Goal: Answer question/provide support: Share knowledge or assist other users

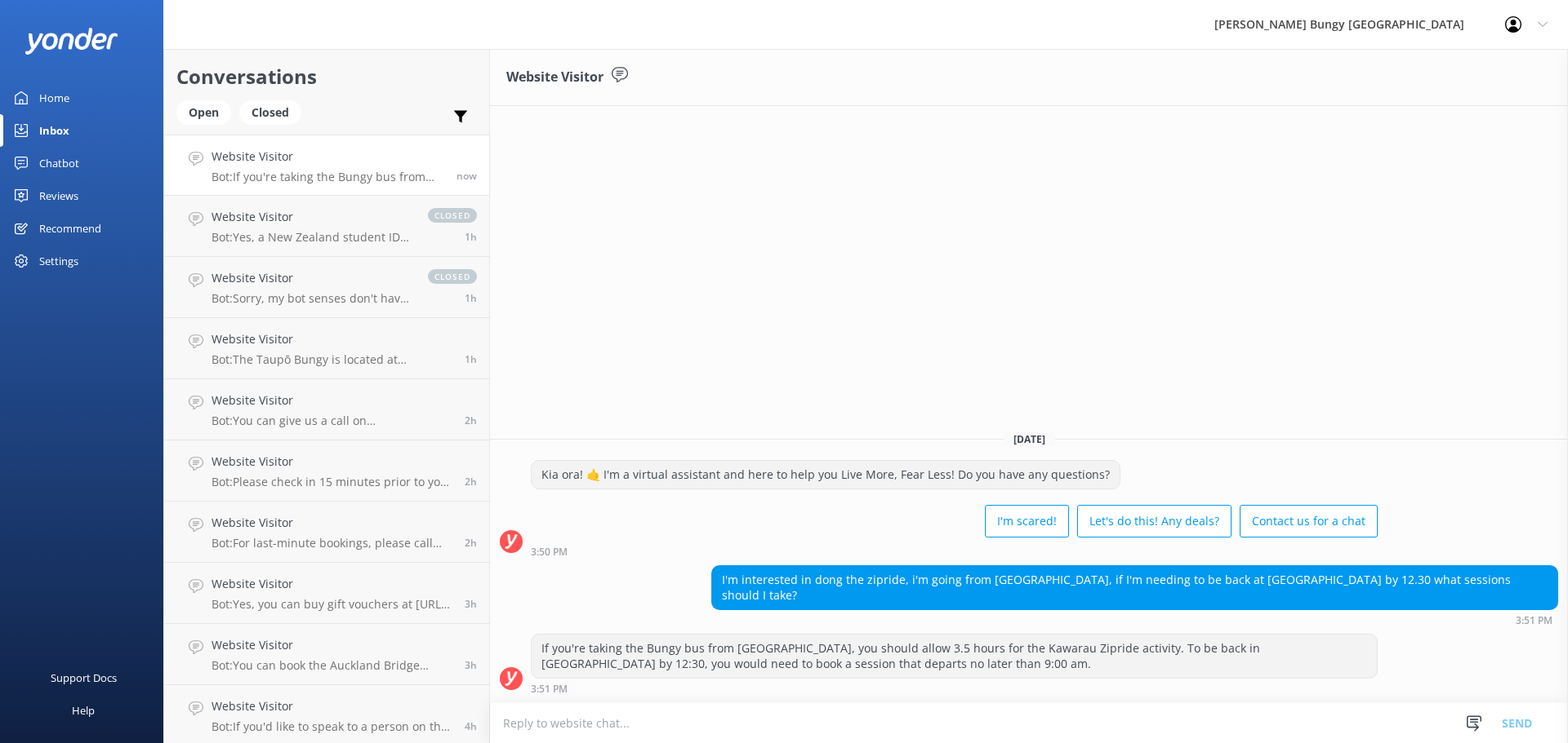
click at [361, 163] on h4 "Website Visitor" at bounding box center [328, 156] width 233 height 18
click at [381, 220] on h4 "Website Visitor" at bounding box center [312, 216] width 200 height 18
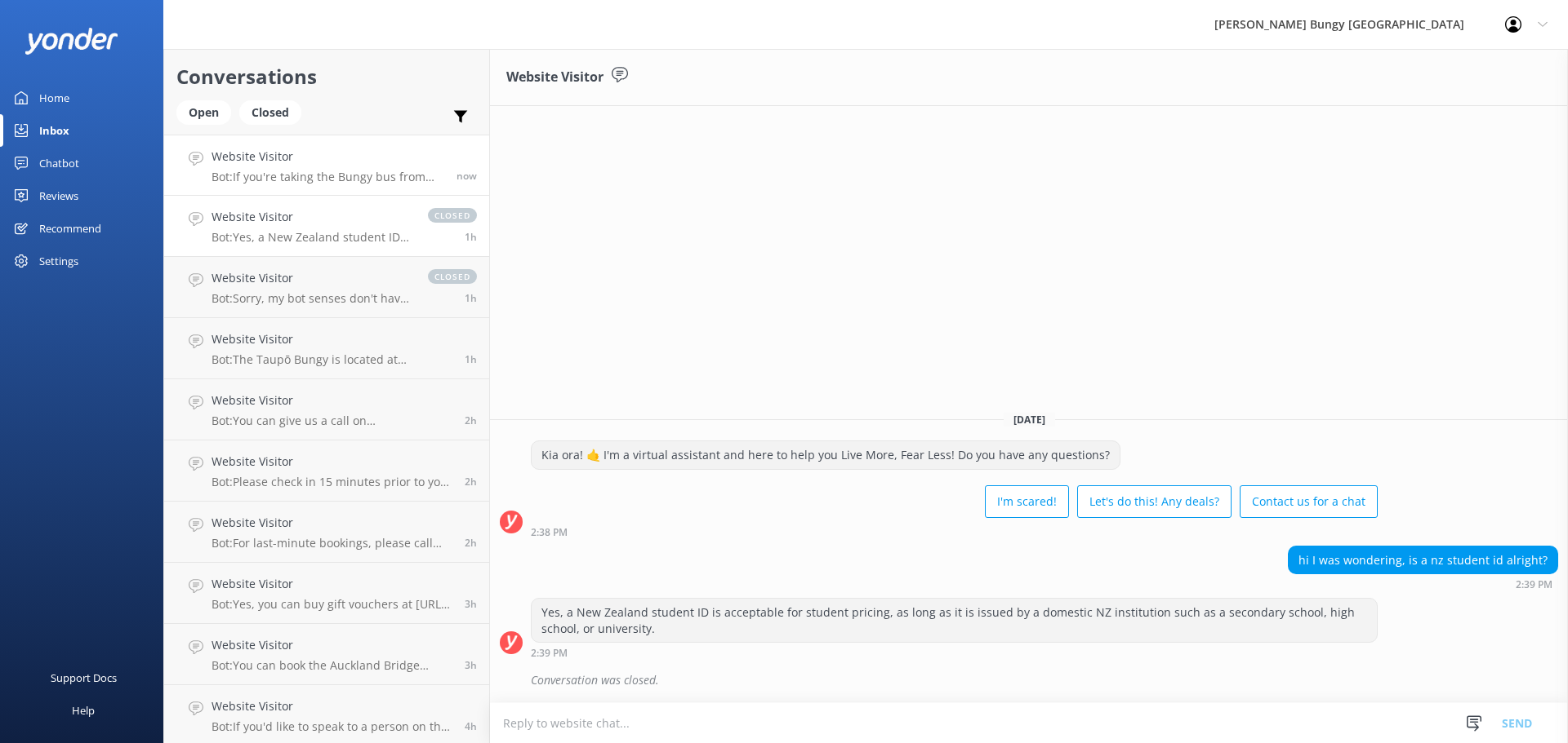
click at [404, 168] on div "Website Visitor Bot: If you're taking the Bungy bus from [GEOGRAPHIC_DATA], you…" at bounding box center [328, 165] width 233 height 35
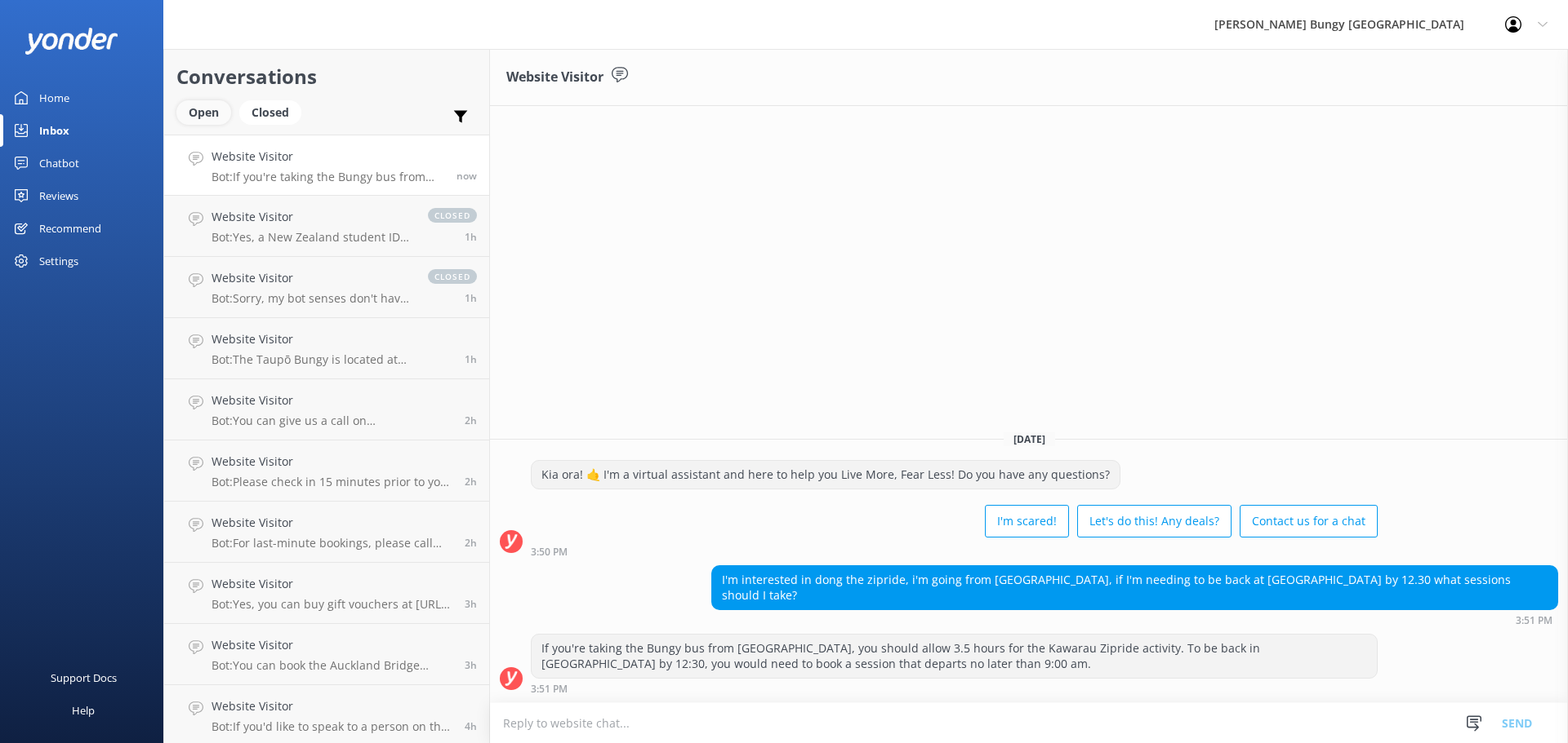
click at [218, 112] on div "Open" at bounding box center [203, 113] width 55 height 24
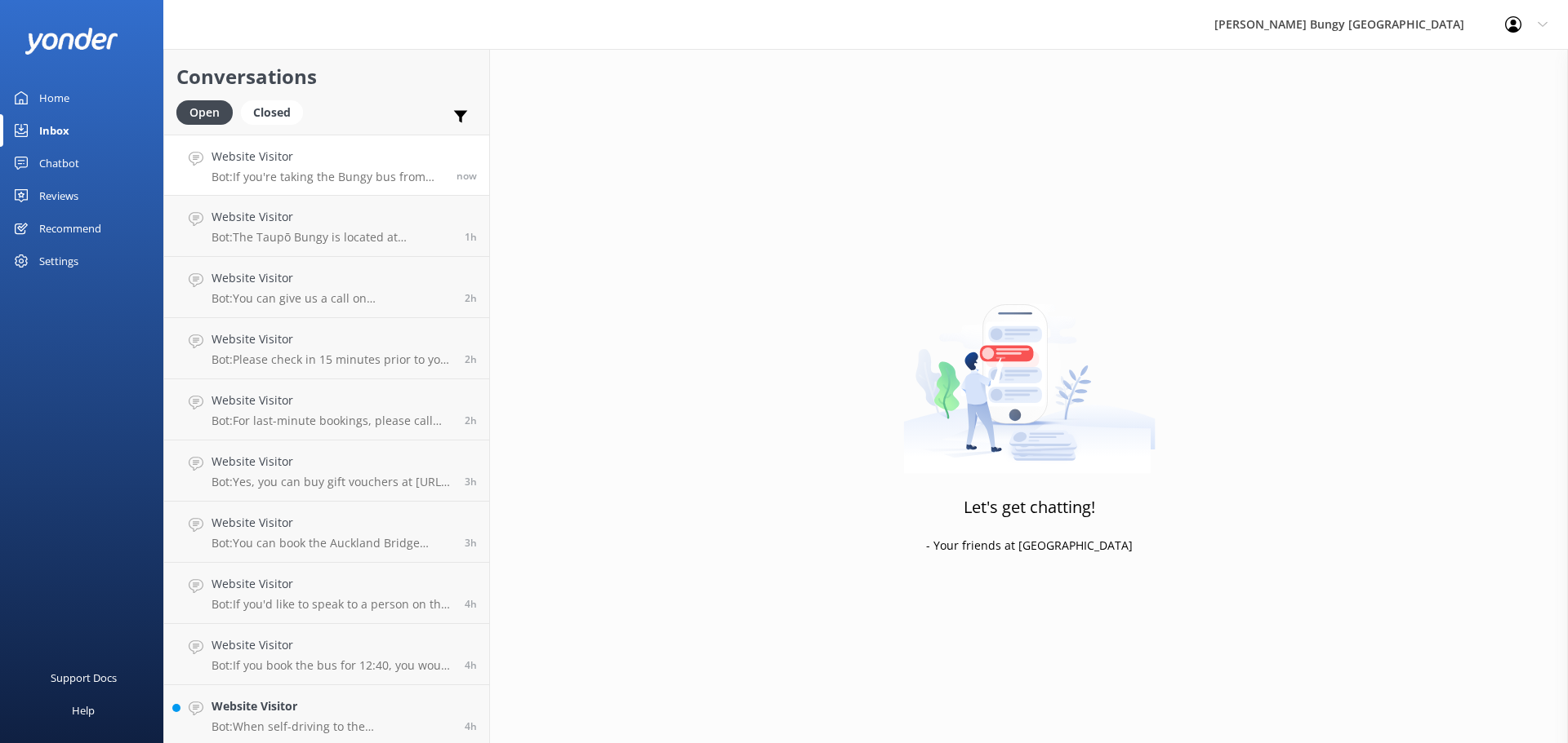
click at [365, 177] on p "Bot: If you're taking the Bungy bus from [GEOGRAPHIC_DATA], you should allow 3.…" at bounding box center [328, 177] width 233 height 15
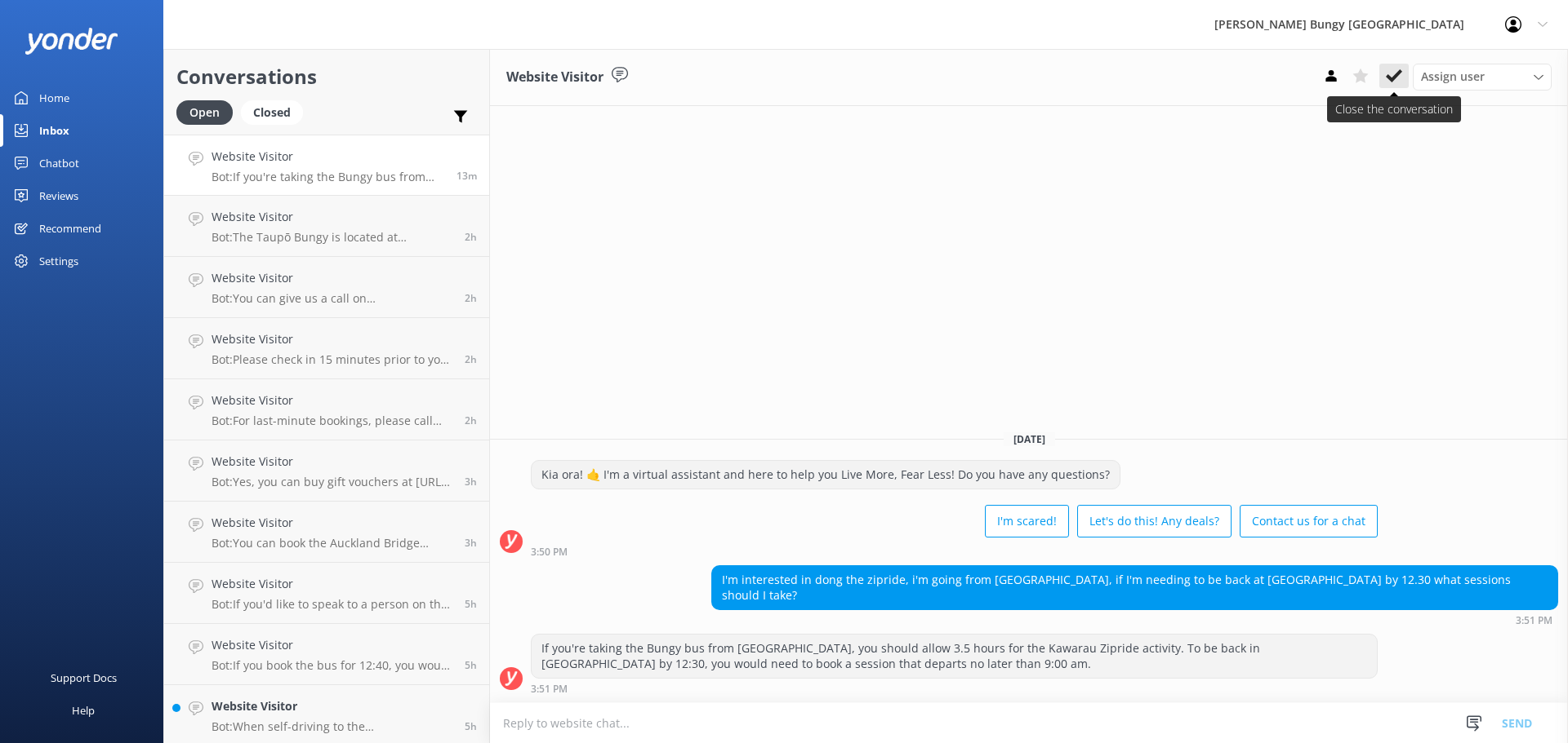
click at [1388, 73] on icon at bounding box center [1394, 76] width 17 height 17
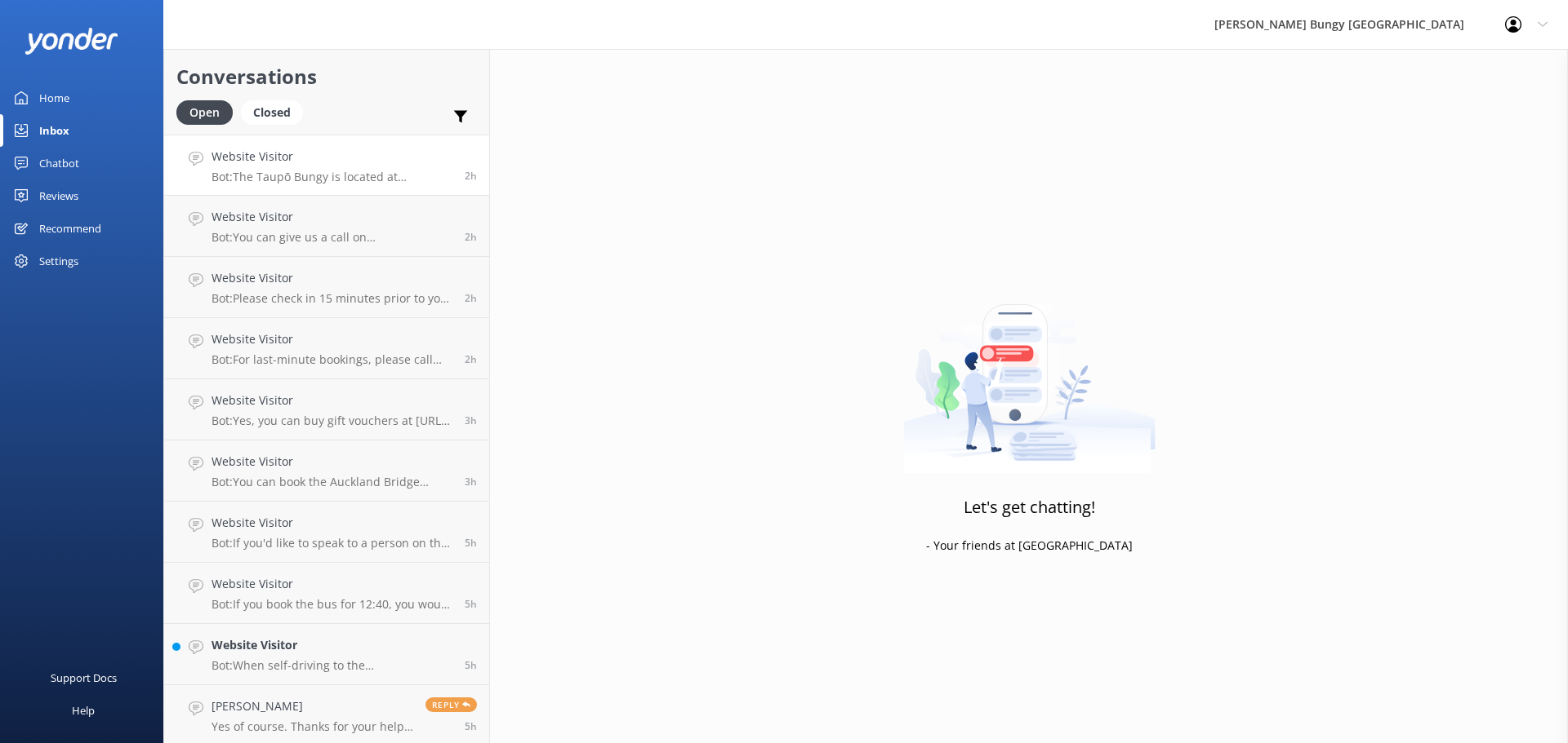
click at [409, 163] on h4 "Website Visitor" at bounding box center [332, 156] width 241 height 18
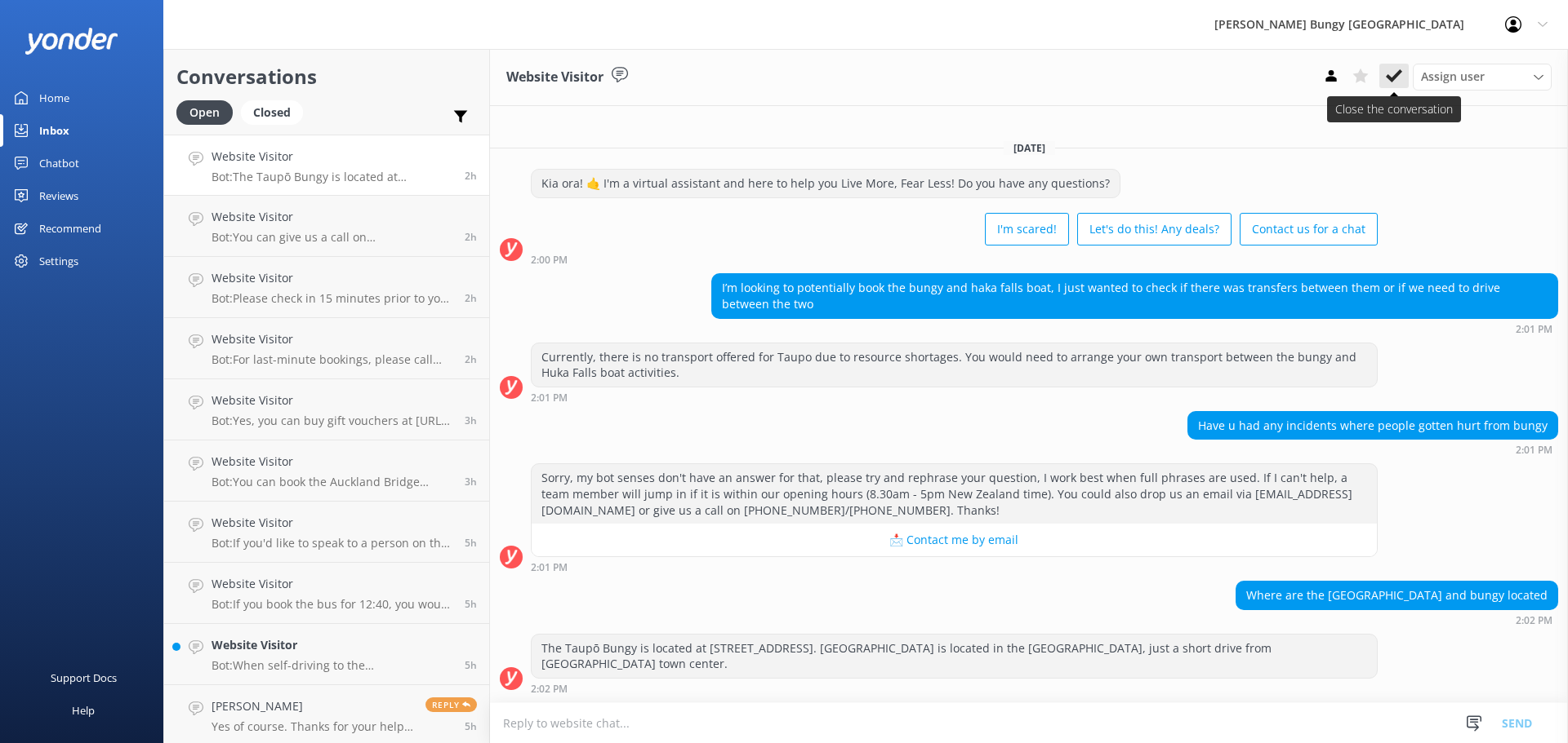
click at [1405, 72] on button at bounding box center [1394, 76] width 30 height 24
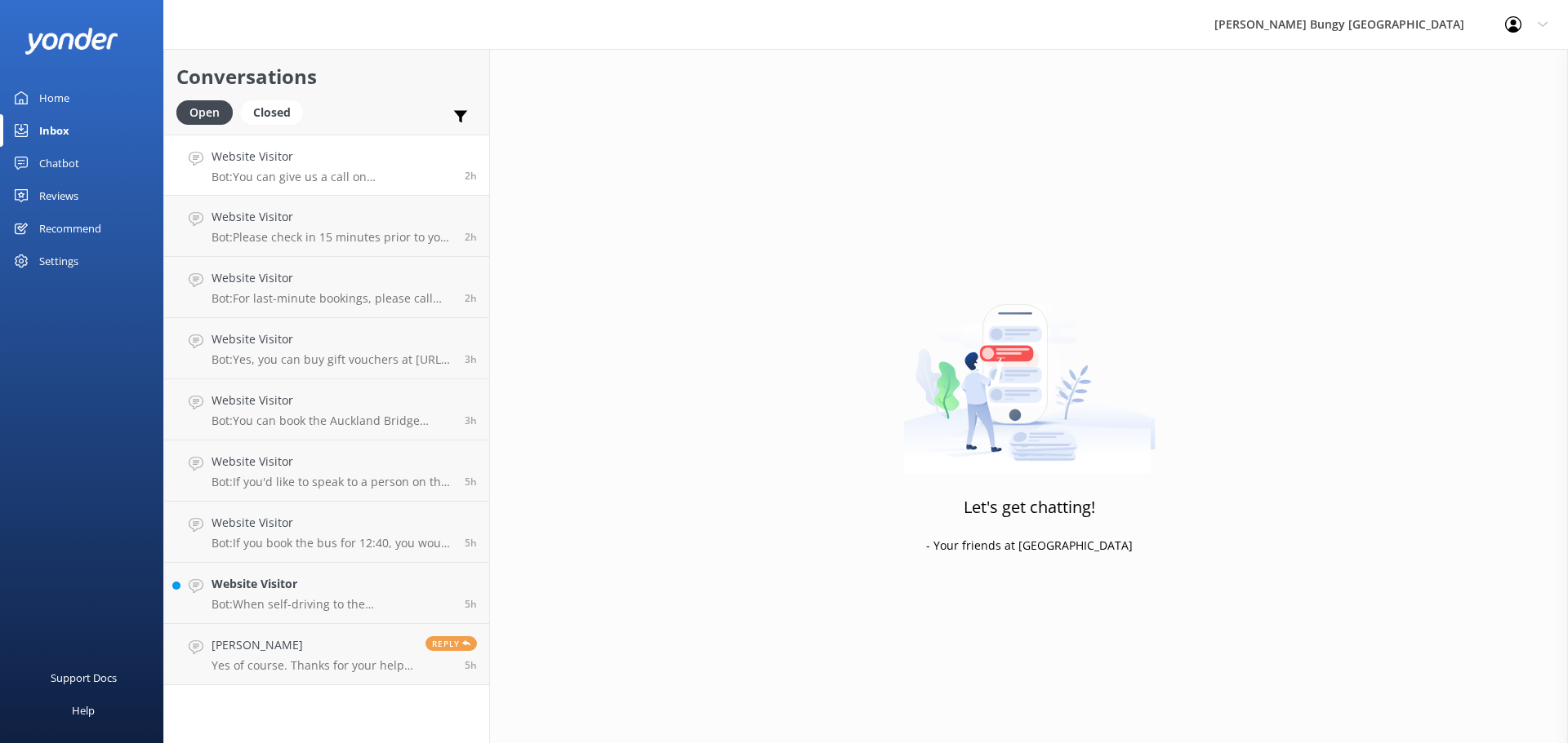
click at [433, 172] on p "Bot: You can give us a call on [PHONE_NUMBER] or [PHONE_NUMBER] to chat with a …" at bounding box center [332, 177] width 241 height 15
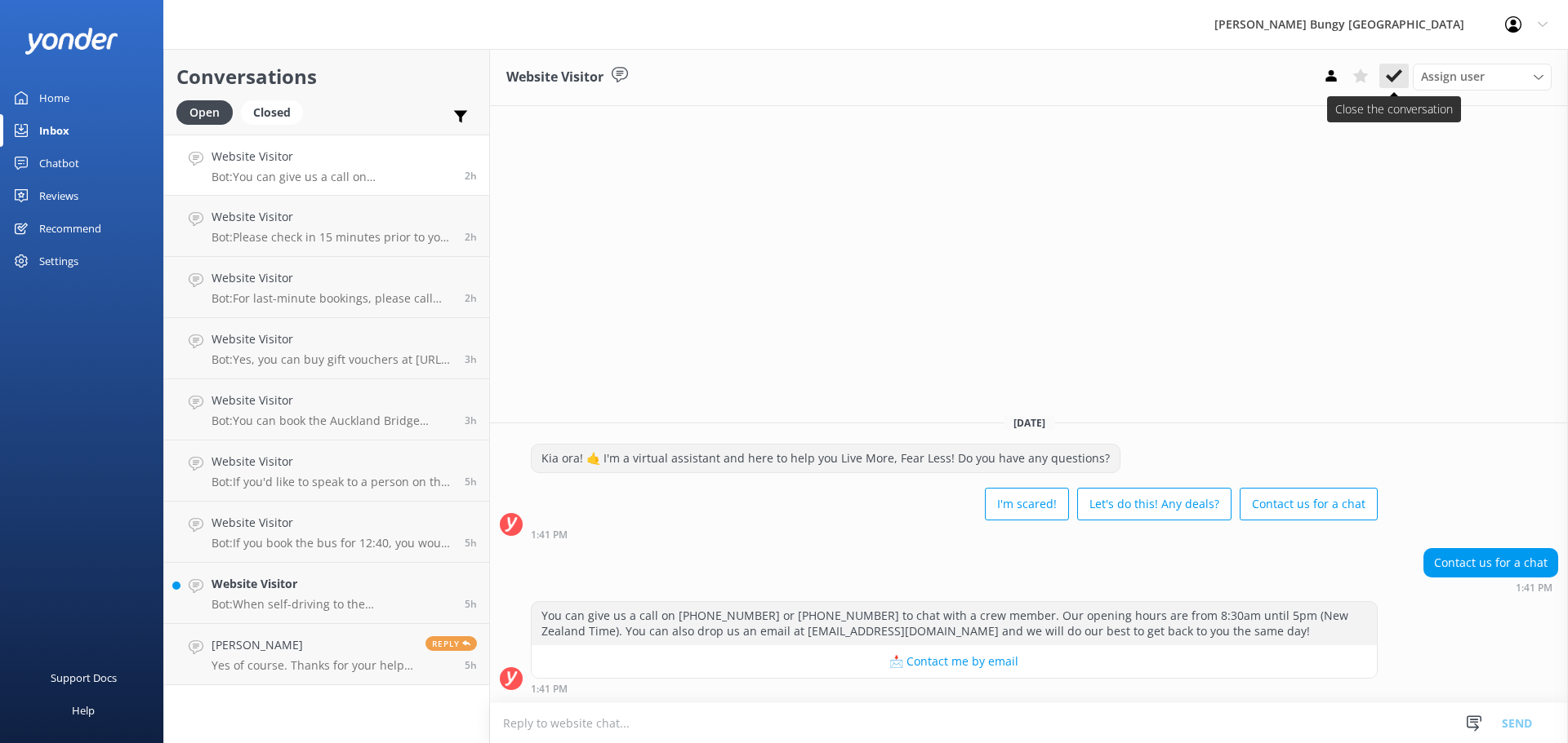
click at [1386, 78] on icon at bounding box center [1394, 76] width 17 height 17
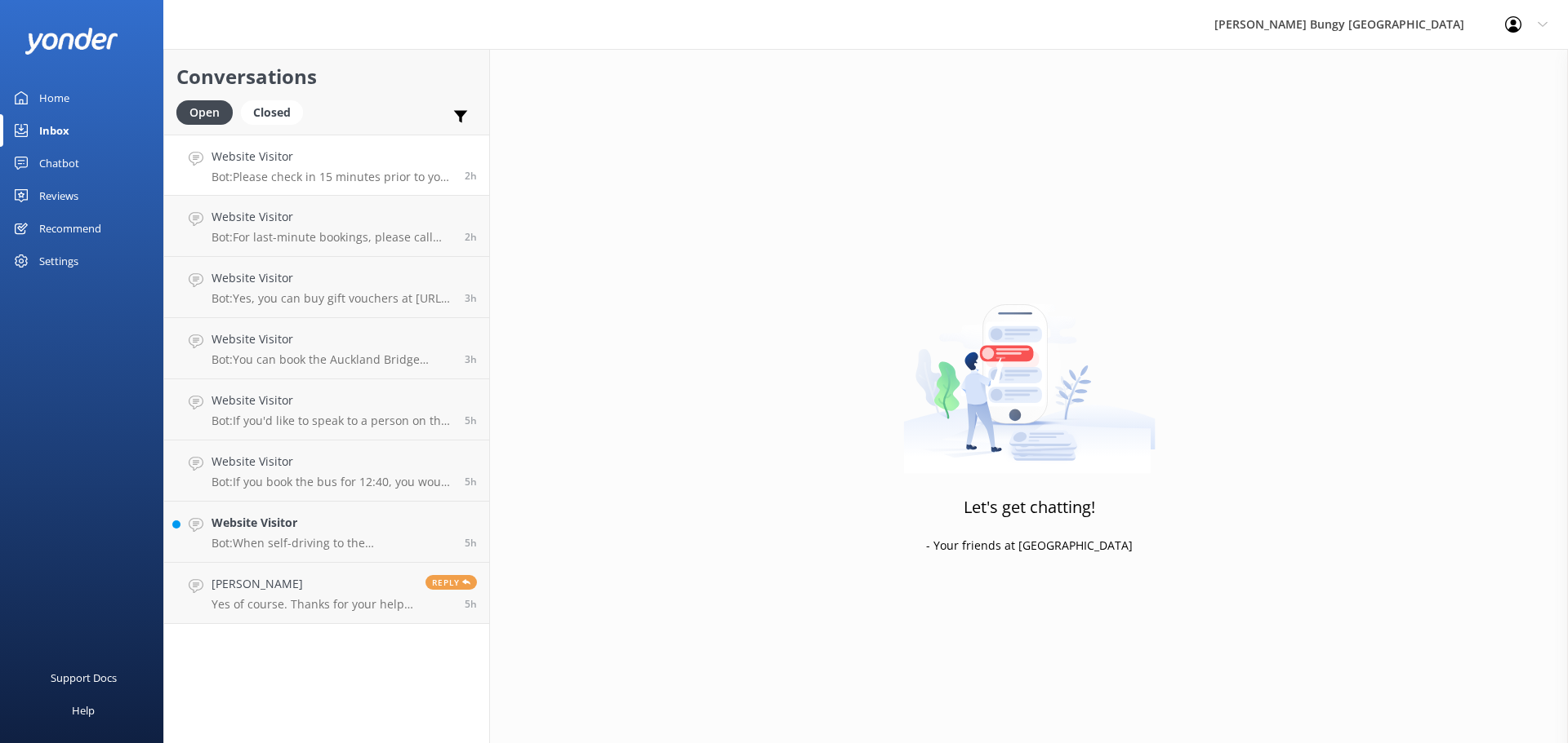
click at [338, 173] on p "Bot: Please check in 15 minutes prior to your booked activity time. The [GEOGRA…" at bounding box center [332, 177] width 241 height 15
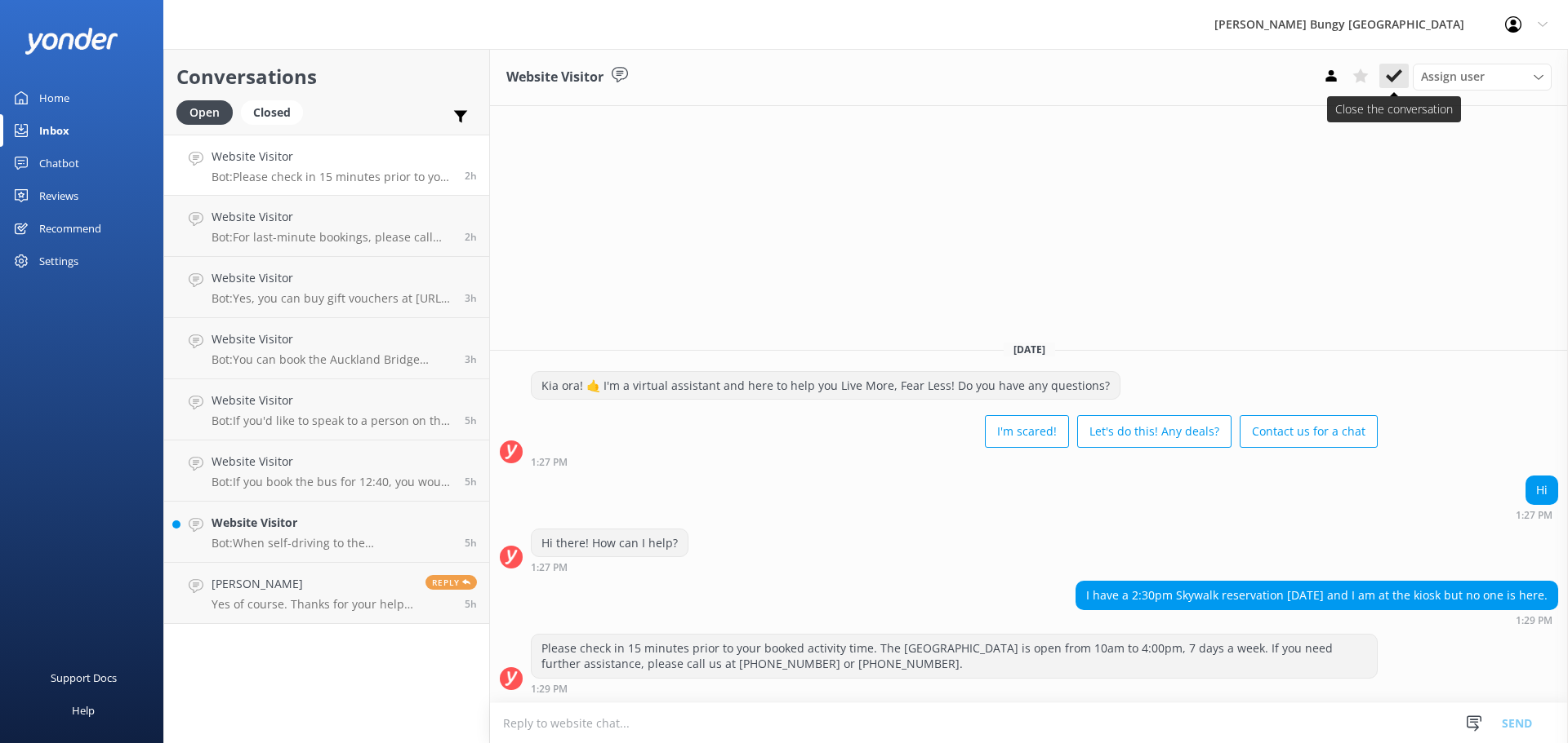
click at [1385, 86] on button at bounding box center [1394, 76] width 30 height 24
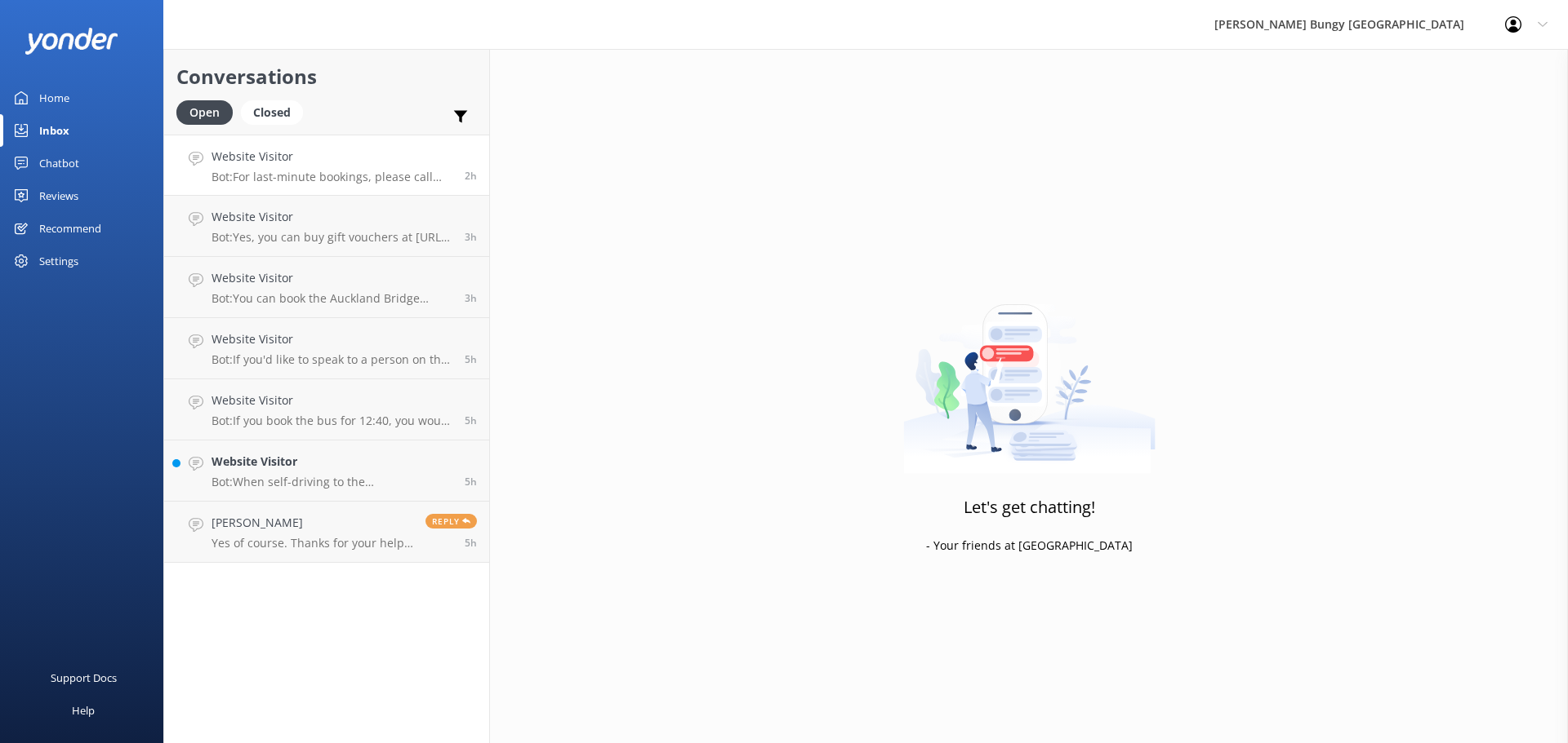
click at [347, 180] on p "Bot: For last-minute bookings, please call [PHONE_NUMBER]." at bounding box center [332, 177] width 241 height 15
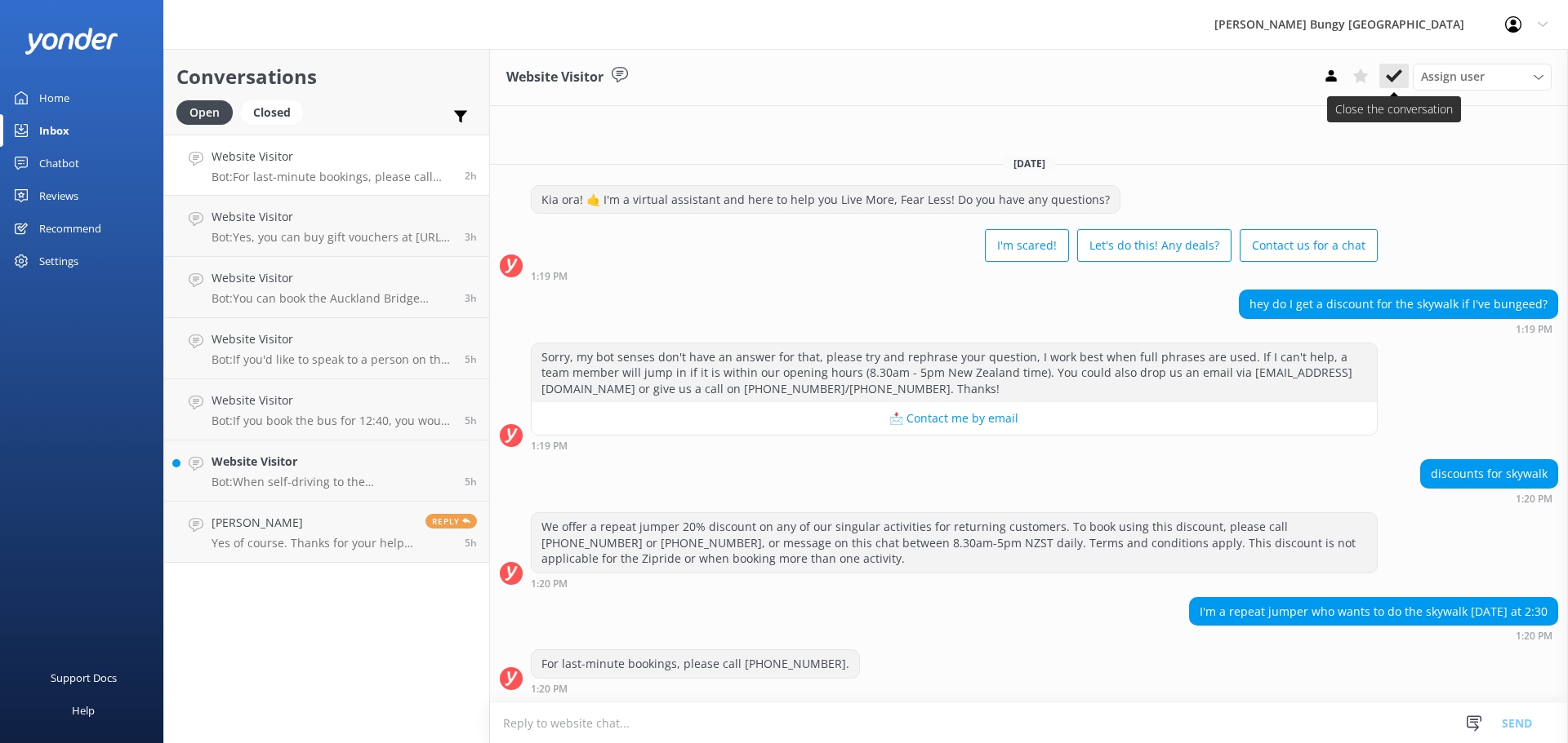
click at [1390, 88] on button at bounding box center [1394, 76] width 30 height 24
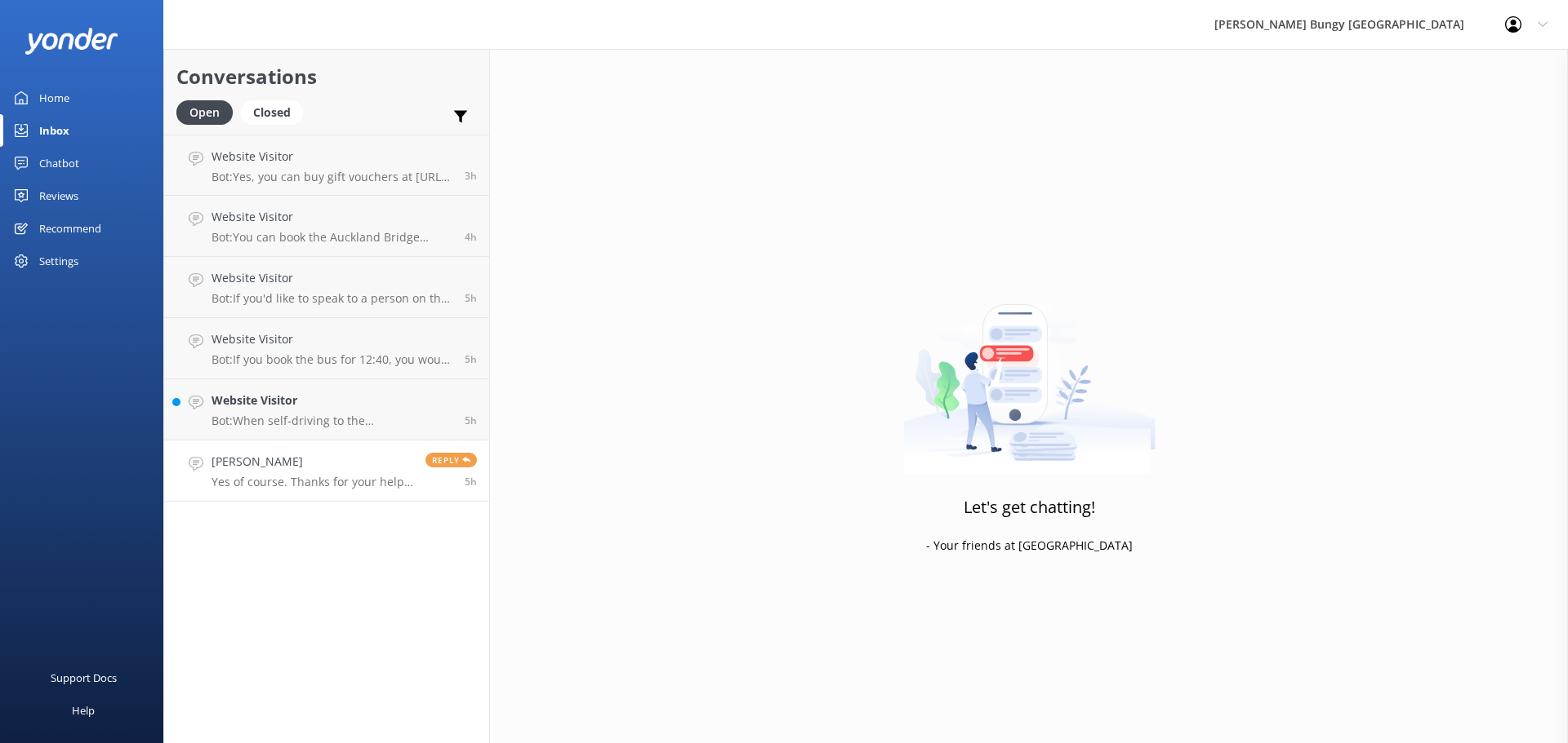
click at [395, 480] on p "Yes of course. Thanks for your help. See you soon" at bounding box center [312, 482] width 202 height 15
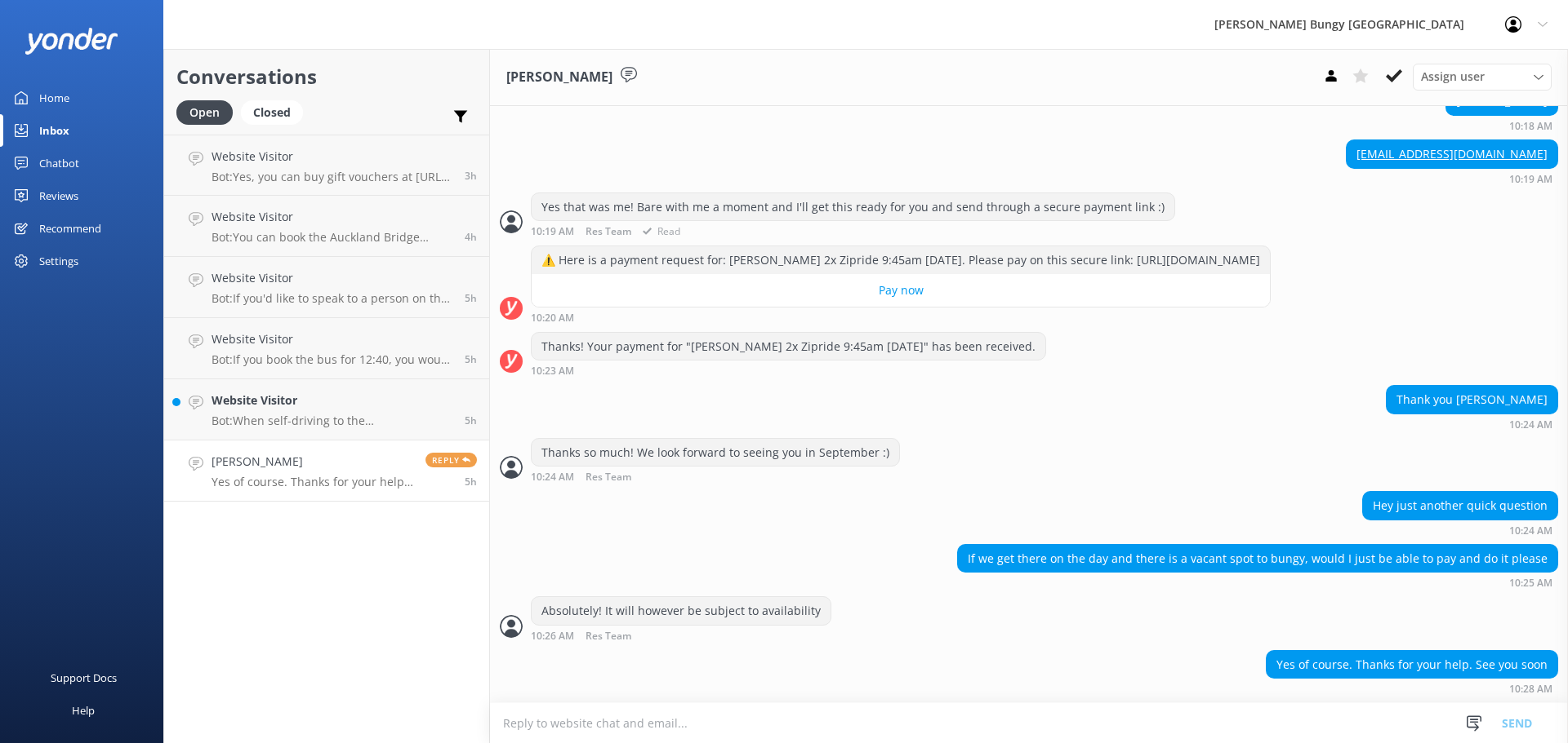
scroll to position [702, 0]
click at [1402, 75] on button at bounding box center [1394, 76] width 30 height 24
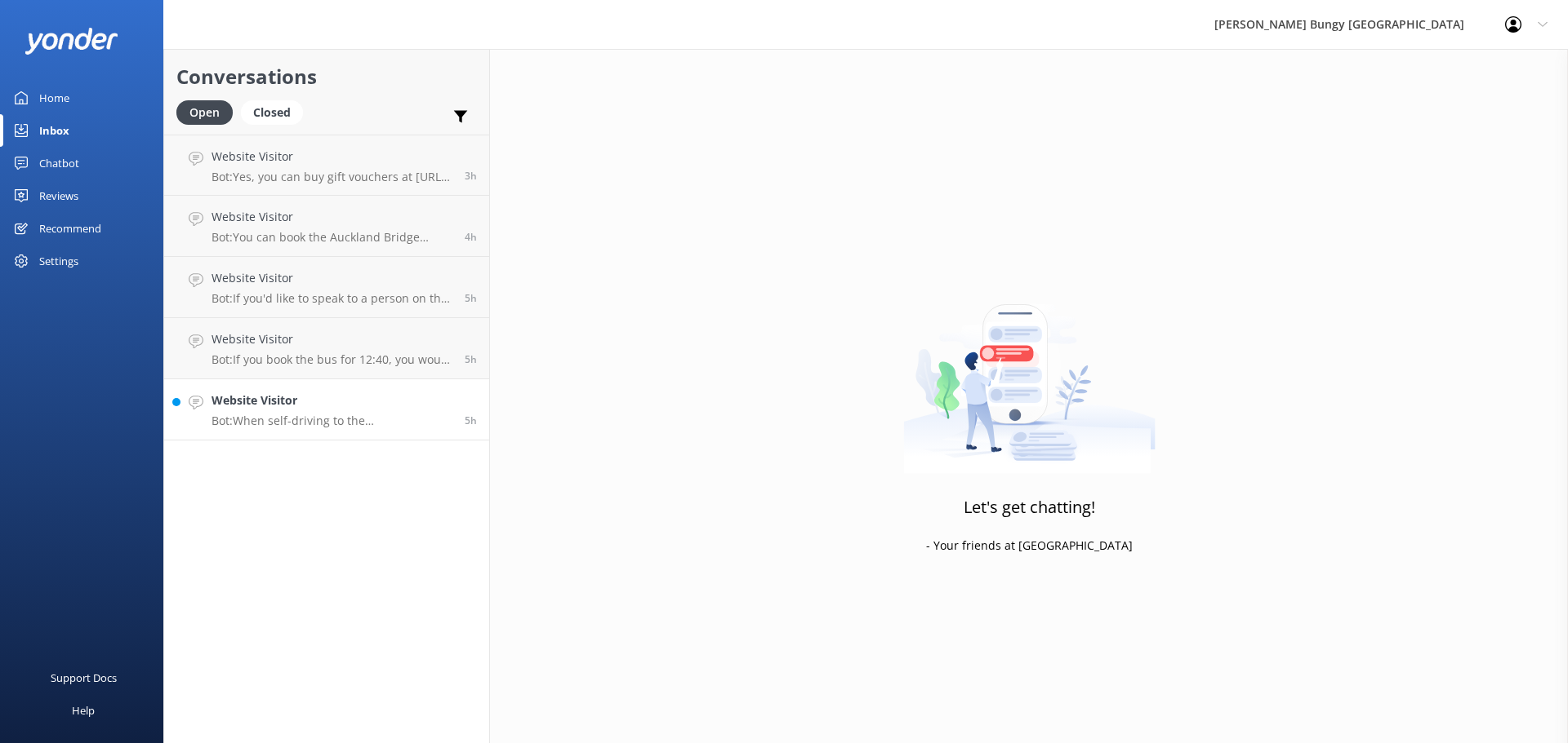
click at [371, 426] on p "Bot: When self-driving to the [GEOGRAPHIC_DATA], the address for parking is [GE…" at bounding box center [332, 421] width 241 height 15
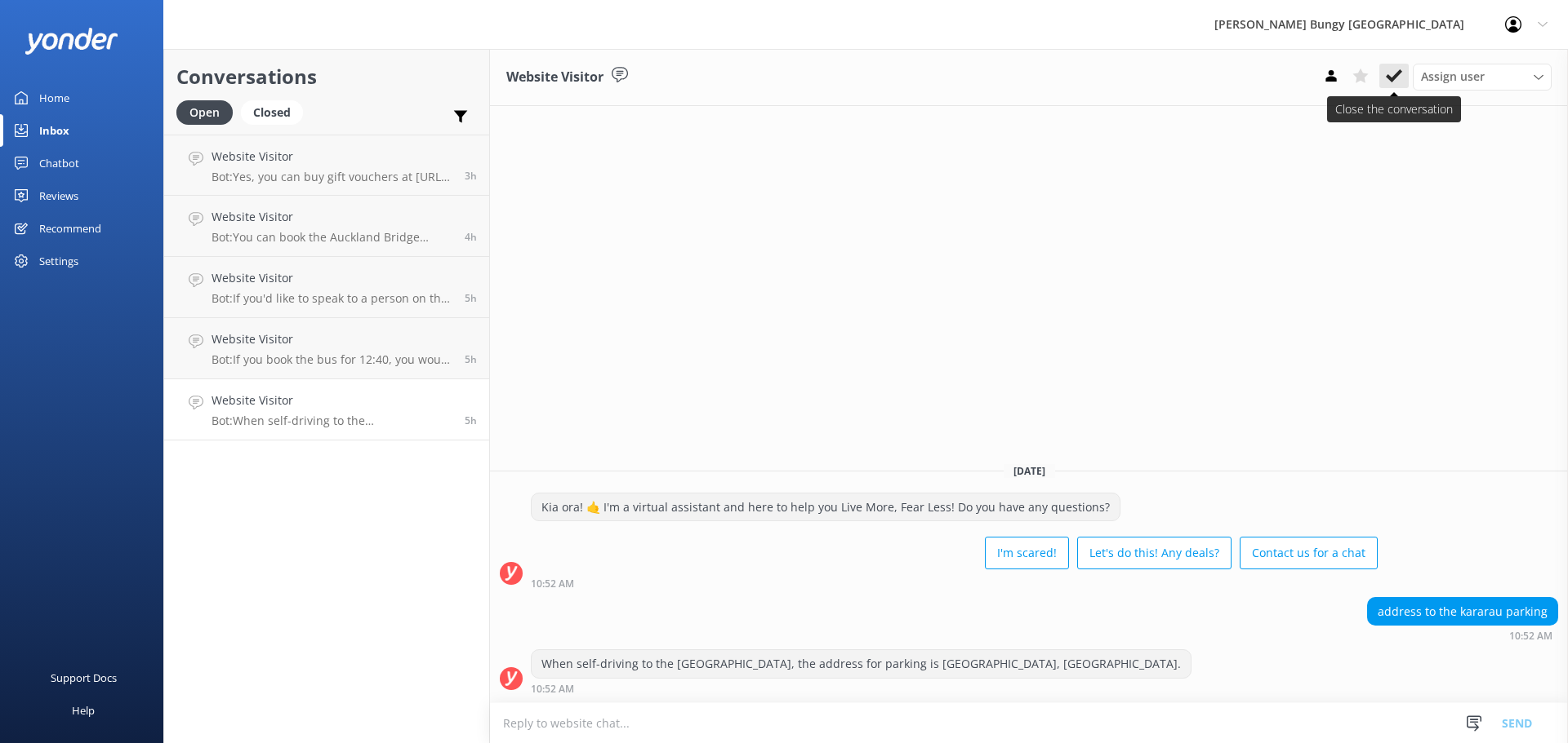
click at [1389, 85] on button at bounding box center [1394, 76] width 30 height 24
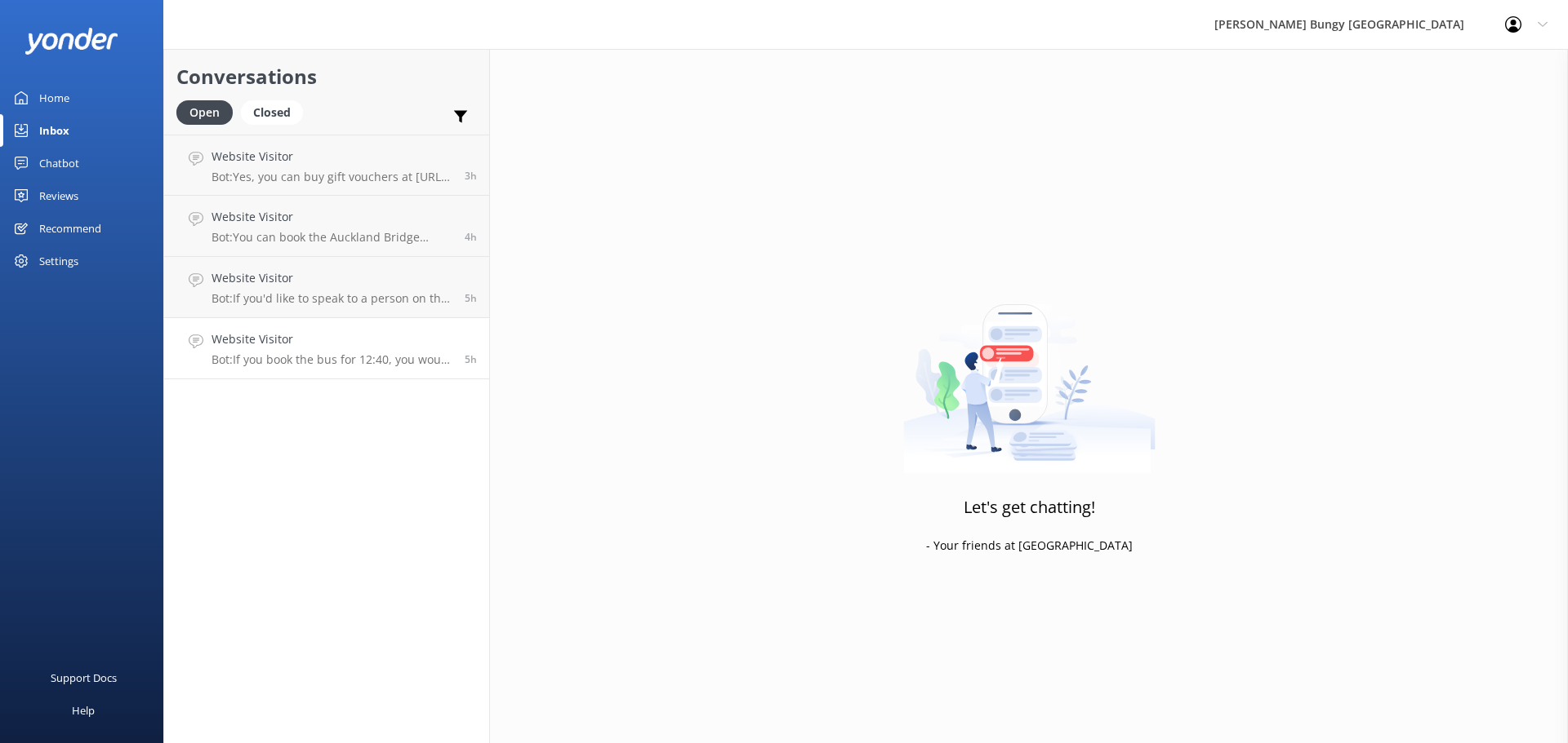
click at [356, 359] on p "Bot: If you book the bus for 12:40, you would arrive at the [GEOGRAPHIC_DATA] l…" at bounding box center [332, 359] width 241 height 15
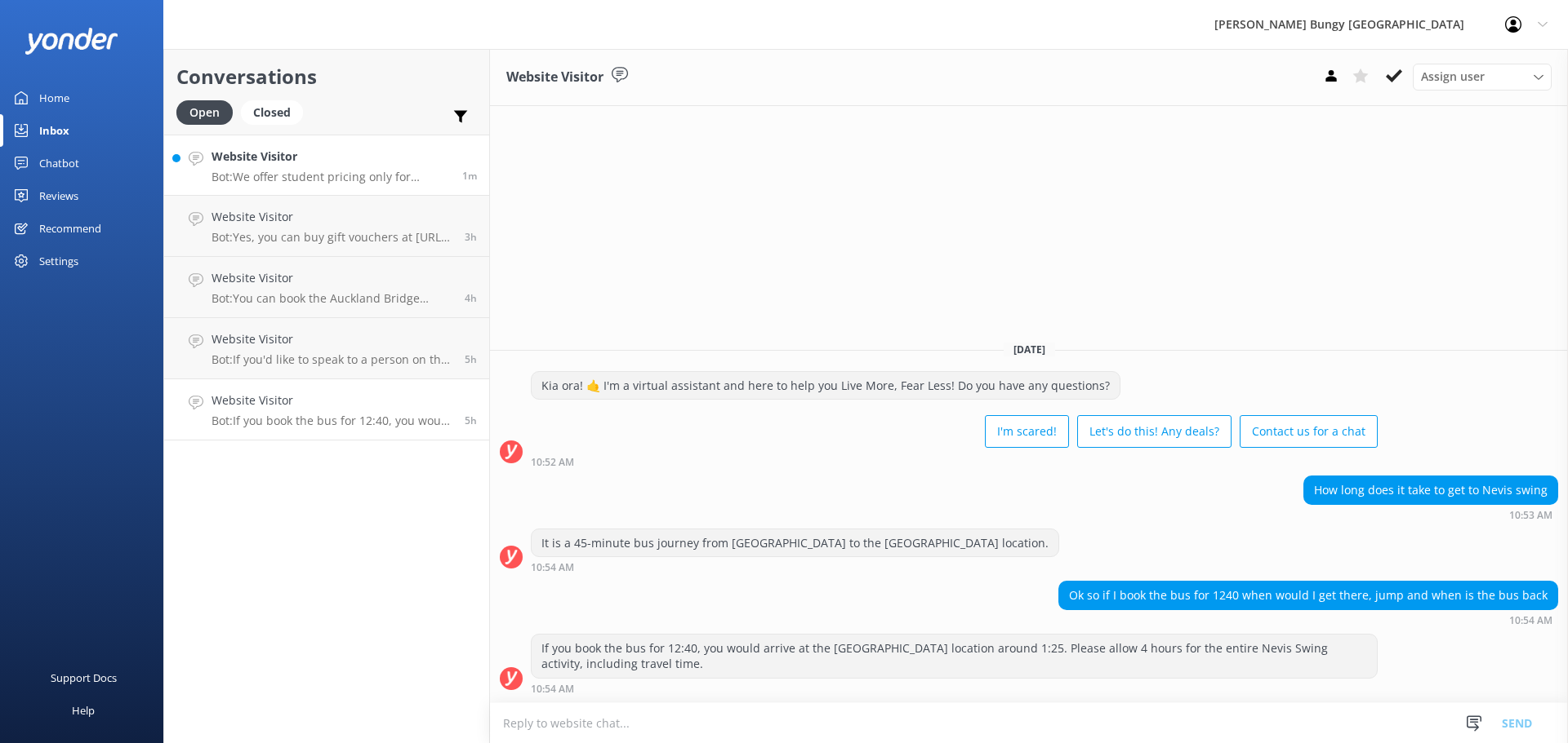
click at [352, 152] on h4 "Website Visitor" at bounding box center [331, 156] width 239 height 18
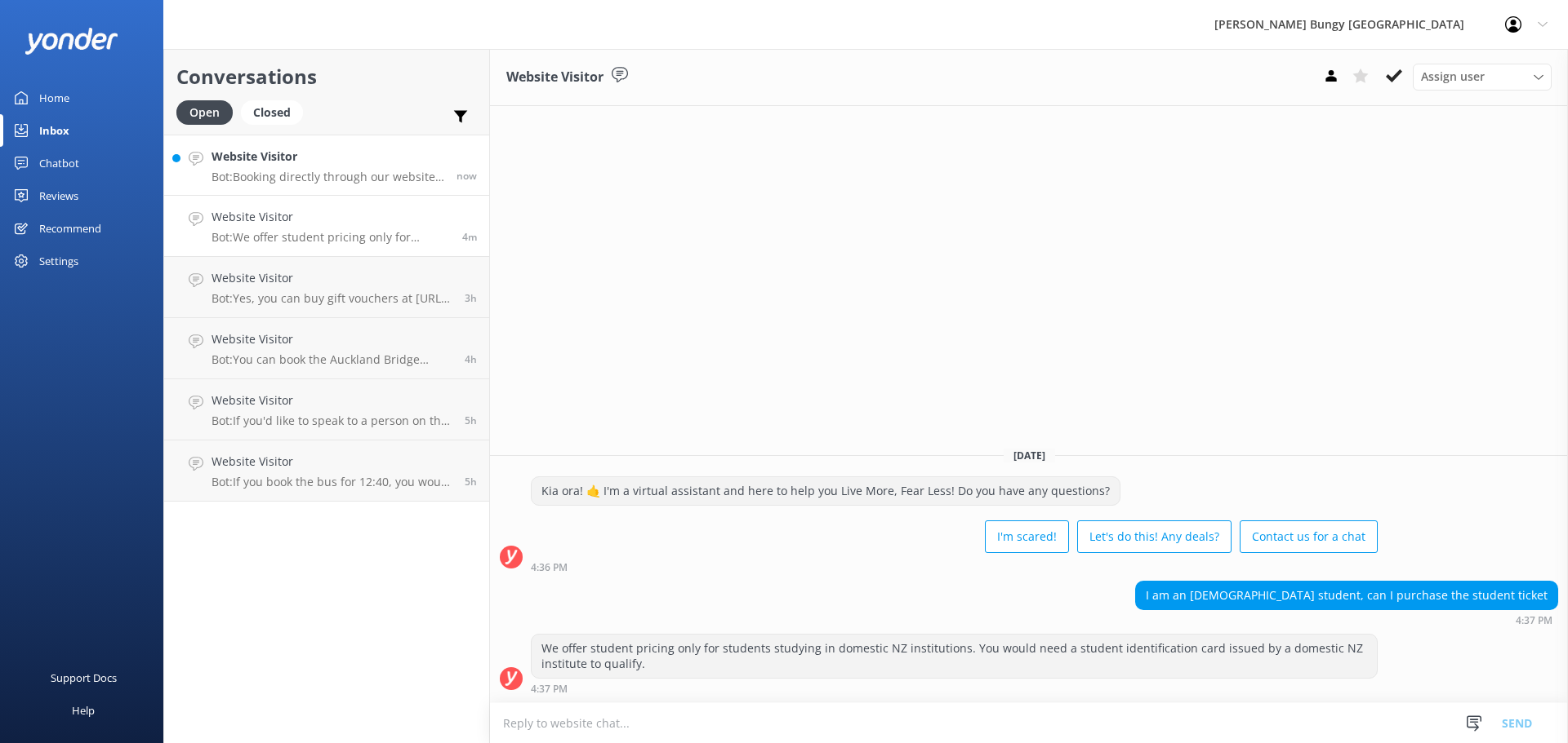
click at [370, 175] on p "Bot: Booking directly through our website always offers the best prices. Our co…" at bounding box center [328, 177] width 233 height 15
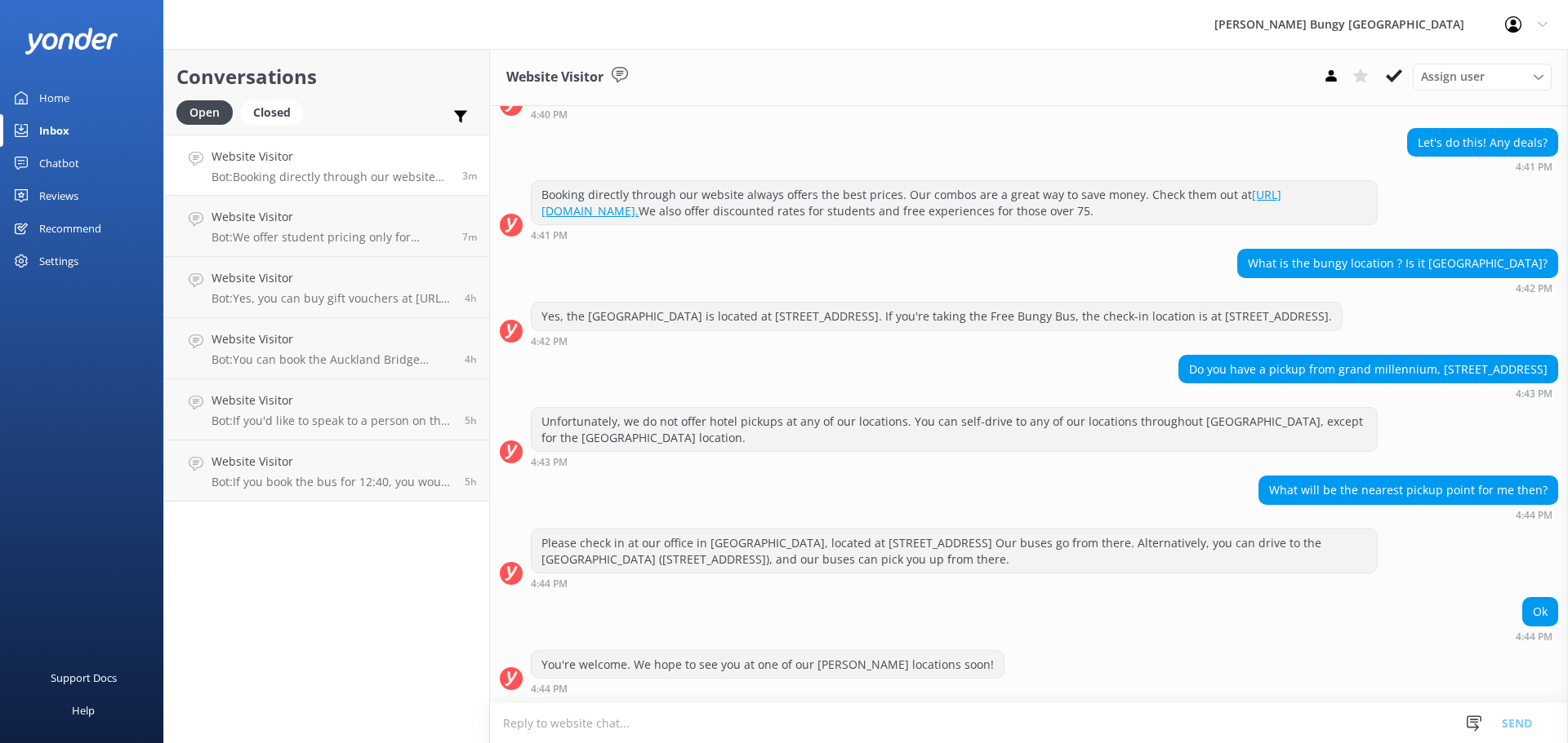
scroll to position [142, 0]
click at [1411, 74] on div "Assign user [PERSON_NAME] [PERSON_NAME] Tech Admin [PERSON_NAME] Res Team Alann…" at bounding box center [1434, 77] width 235 height 26
click at [1403, 72] on button at bounding box center [1394, 76] width 30 height 24
